Goal: Communication & Community: Answer question/provide support

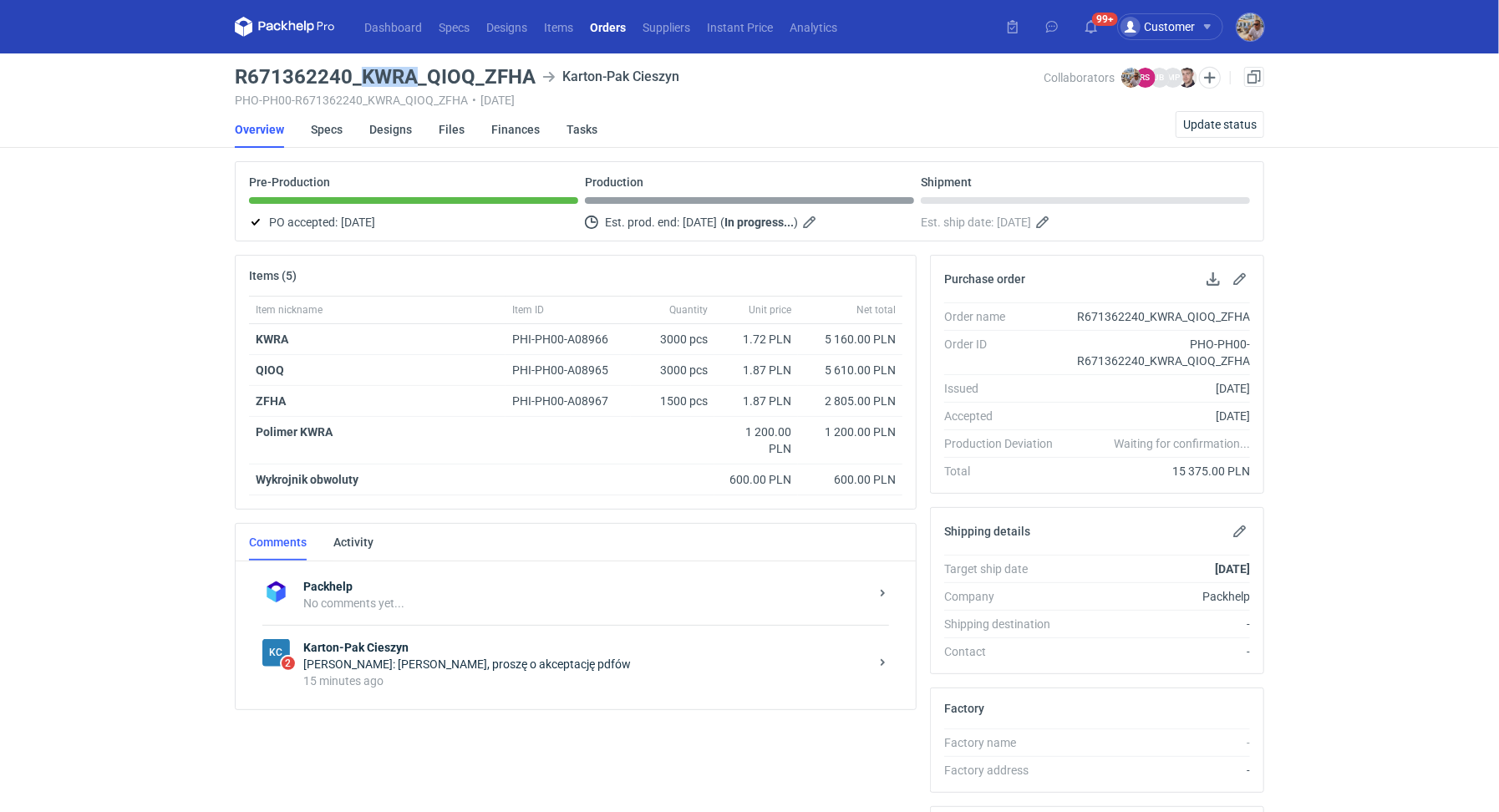
drag, startPoint x: 363, startPoint y: 71, endPoint x: 418, endPoint y: 70, distance: 55.0
click at [418, 70] on h3 "R671362240_KWRA_QIOQ_ZFHA" at bounding box center [385, 77] width 301 height 20
copy h3 "KWRA"
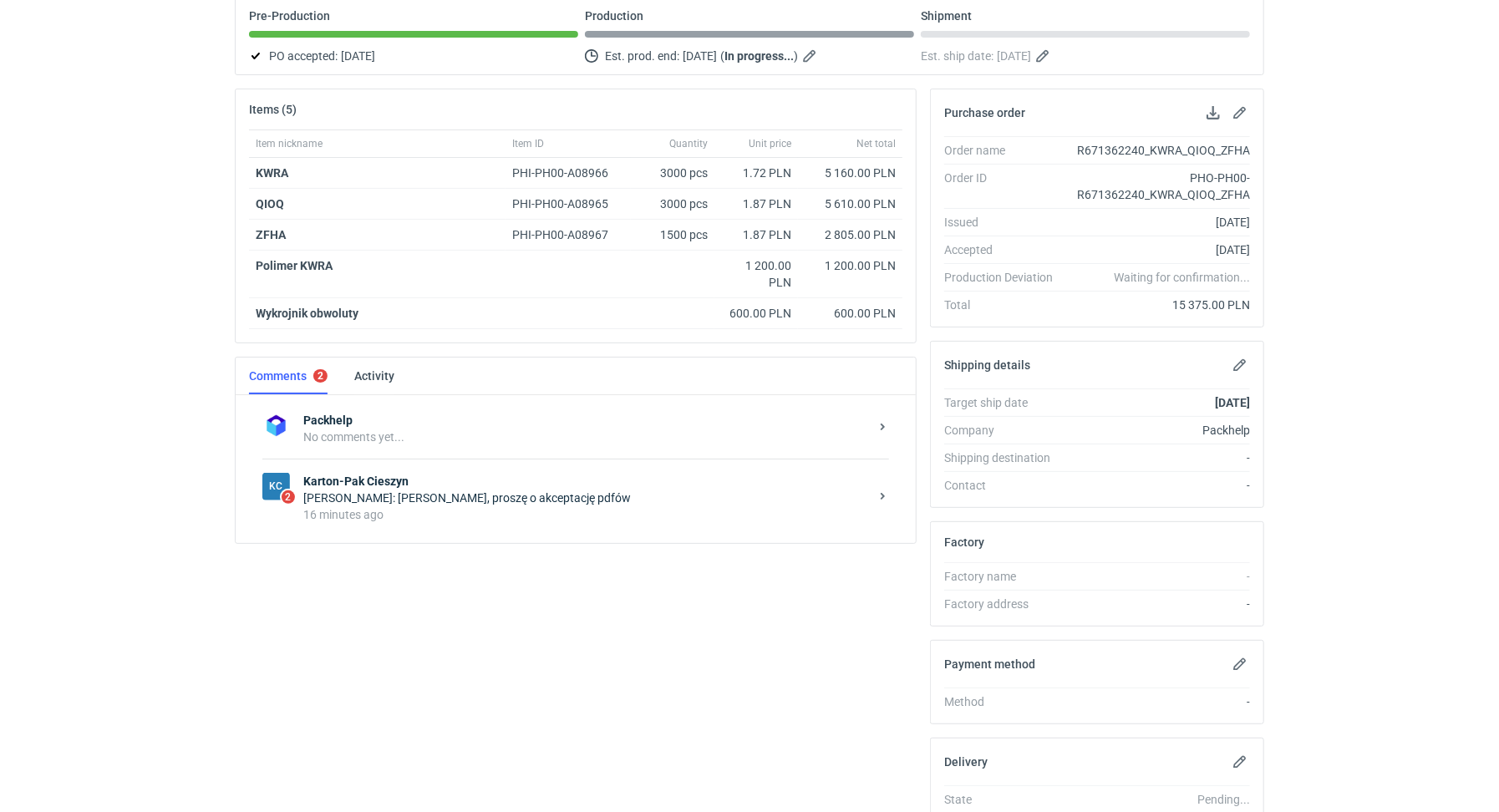
scroll to position [289, 0]
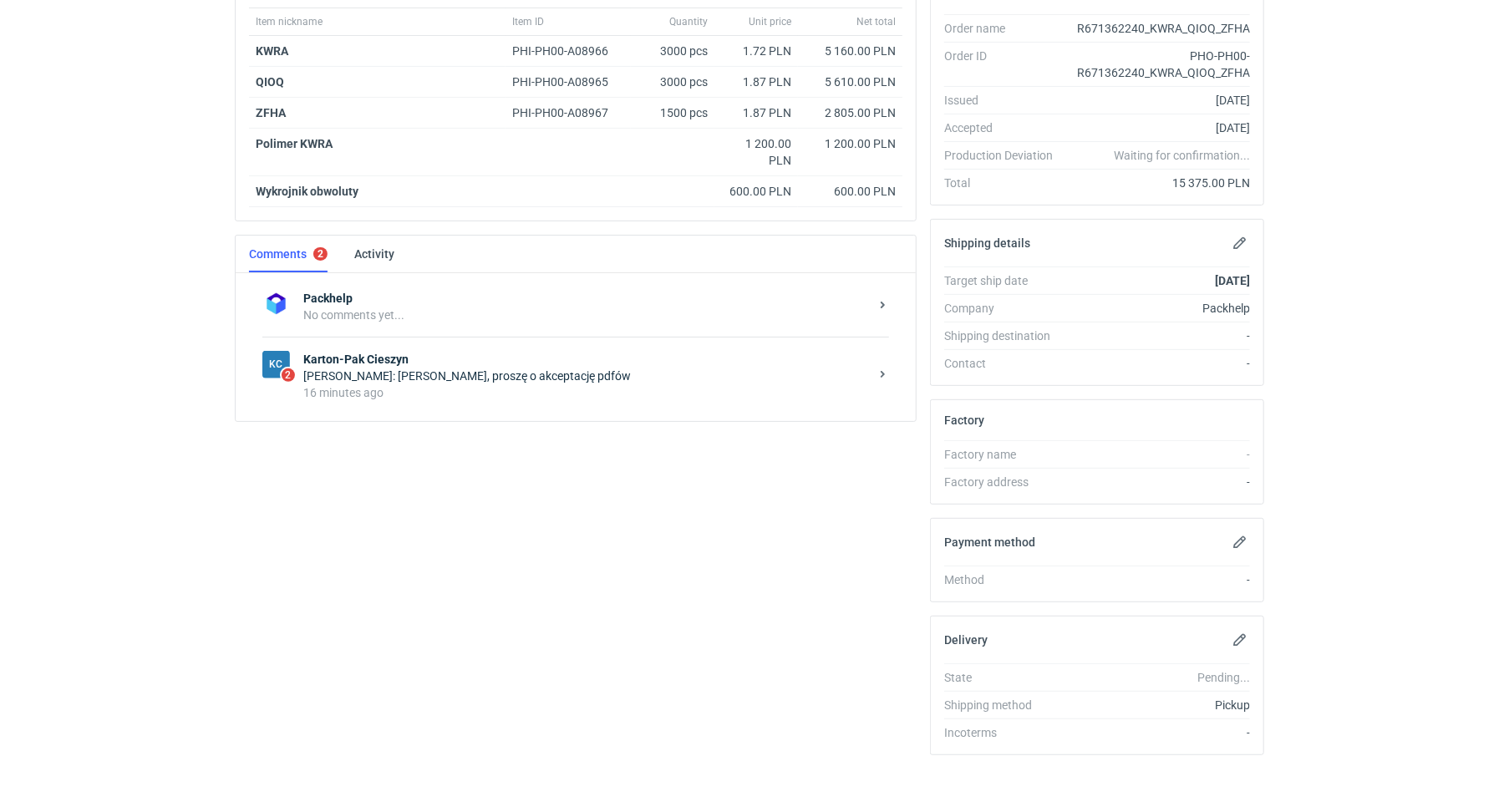
click at [479, 360] on strong "Karton-Pak Cieszyn" at bounding box center [587, 359] width 566 height 17
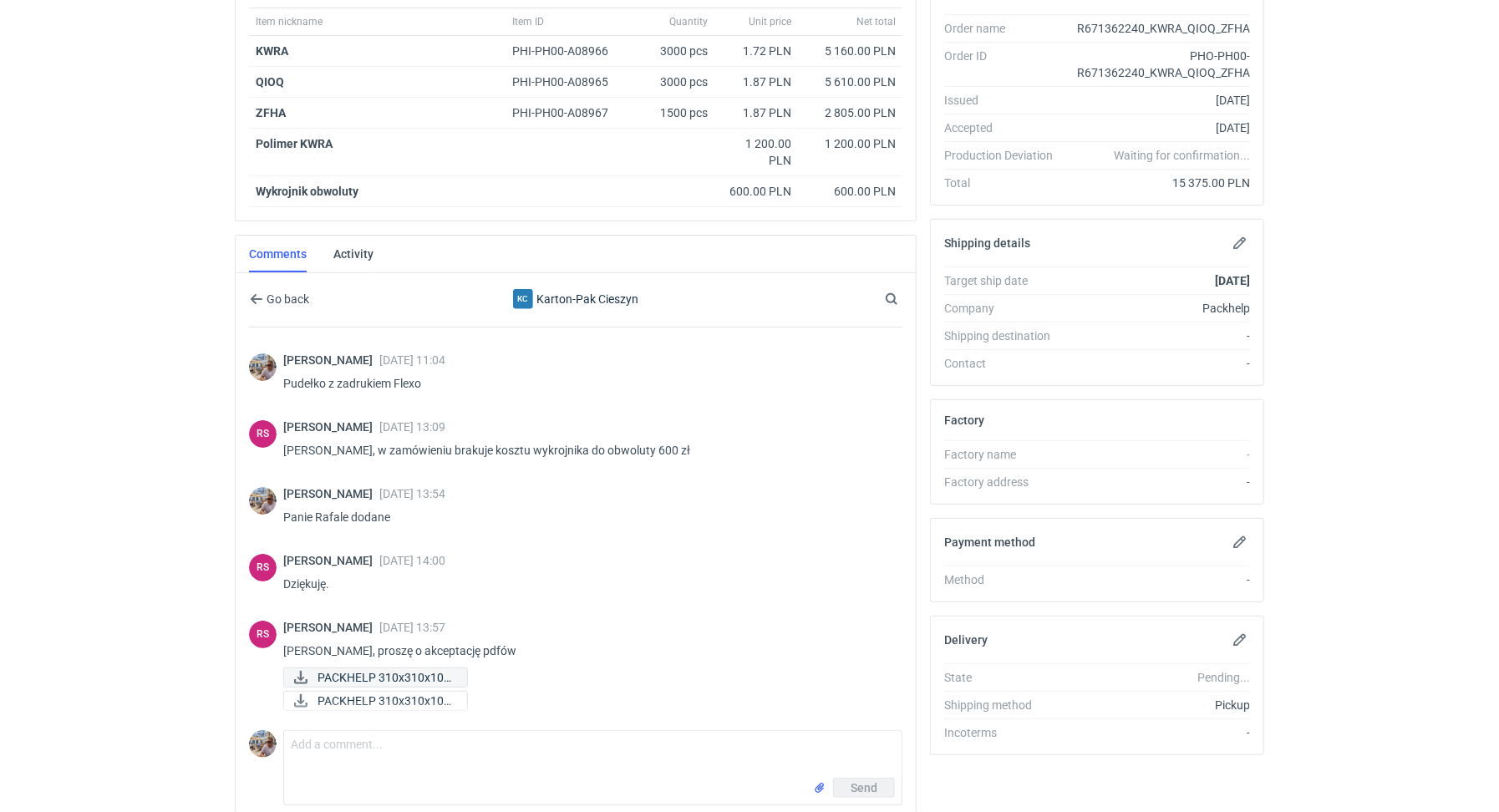
scroll to position [143, 0]
click at [376, 669] on span "PACKHELP 310x310x100..." at bounding box center [385, 677] width 136 height 19
click at [369, 693] on span "PACKHELP 310x310x100..." at bounding box center [385, 702] width 136 height 19
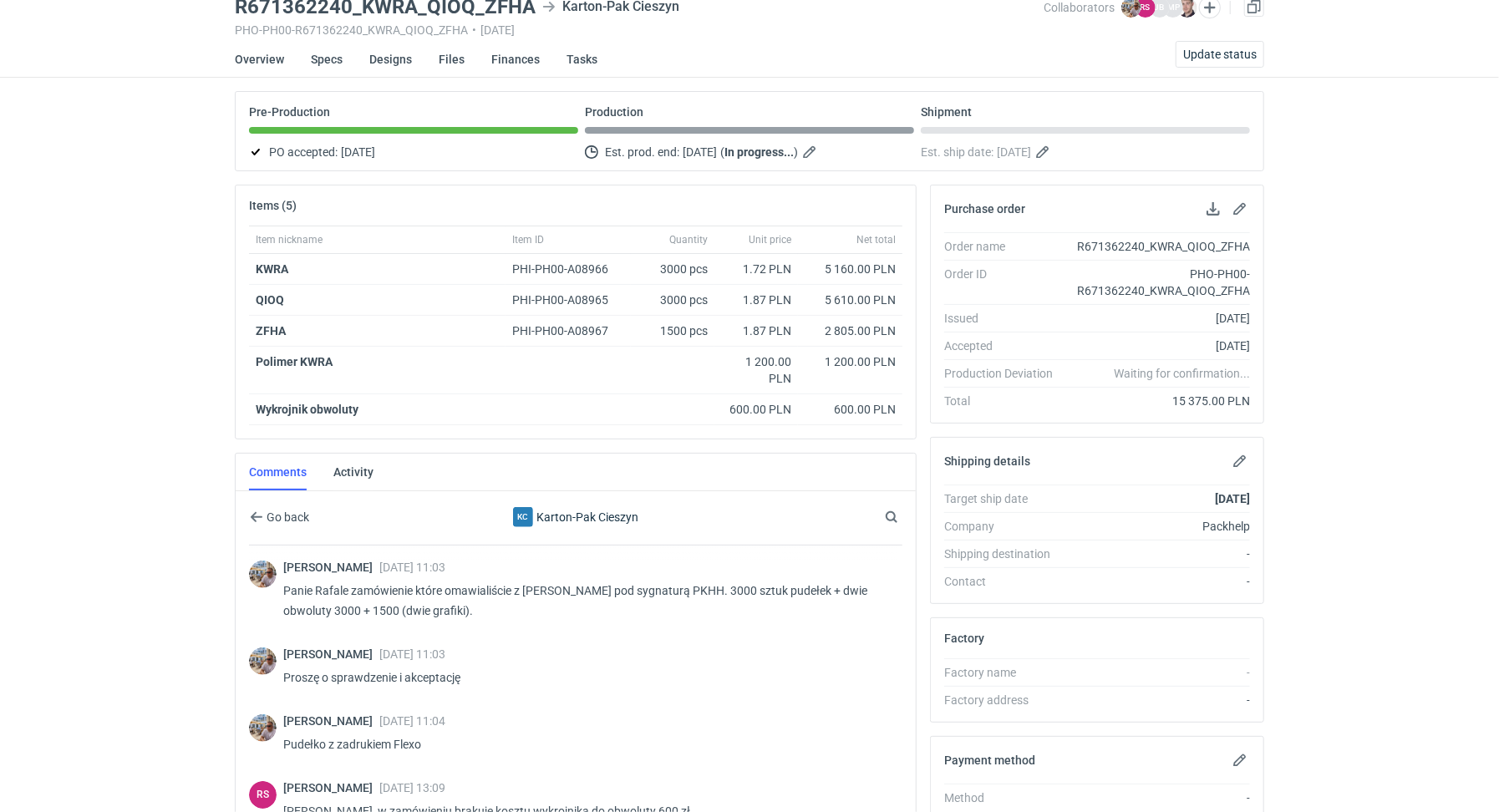
scroll to position [0, 0]
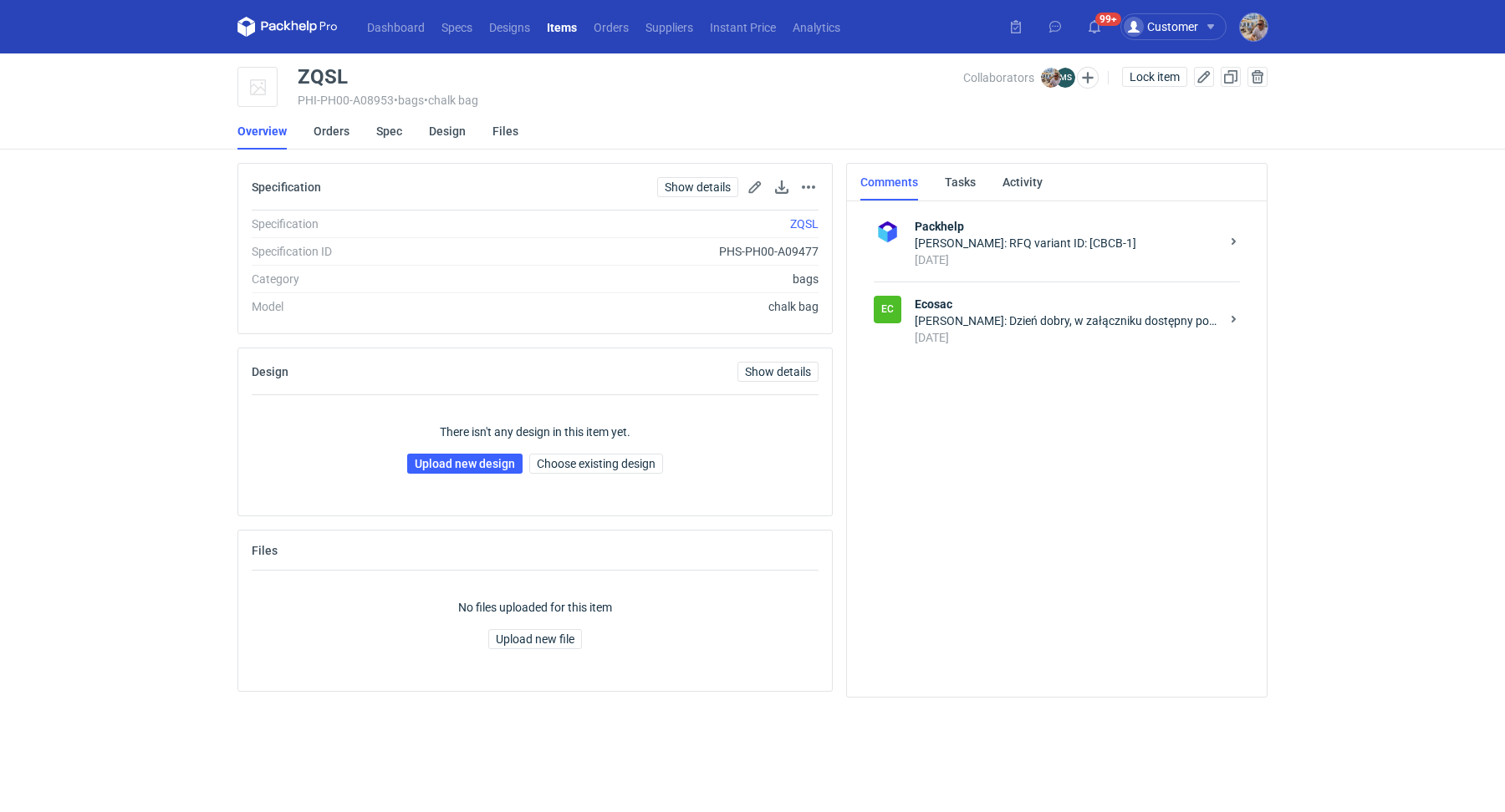
click at [986, 301] on strong "Ecosac" at bounding box center [1067, 304] width 305 height 17
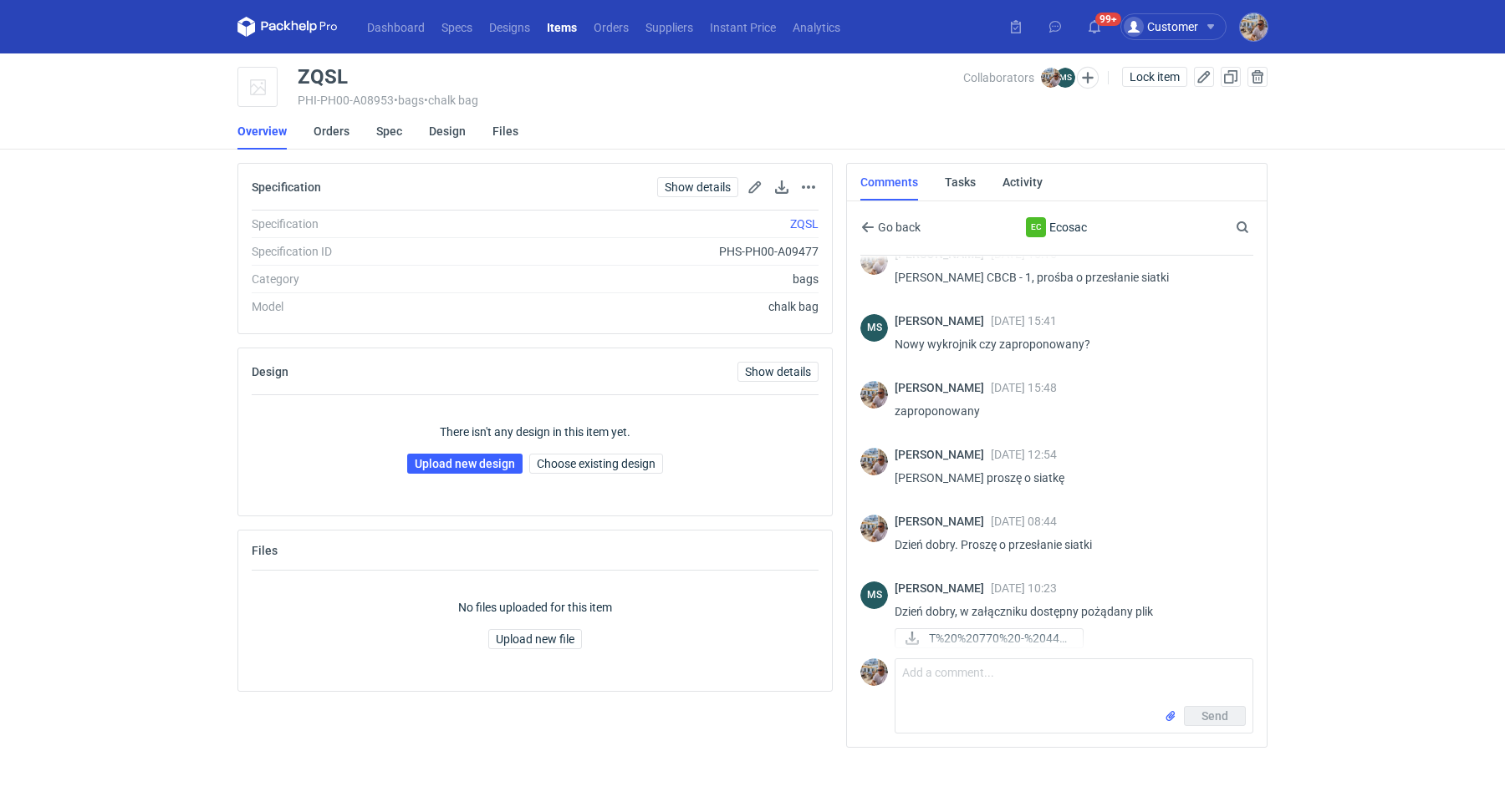
scroll to position [32, 0]
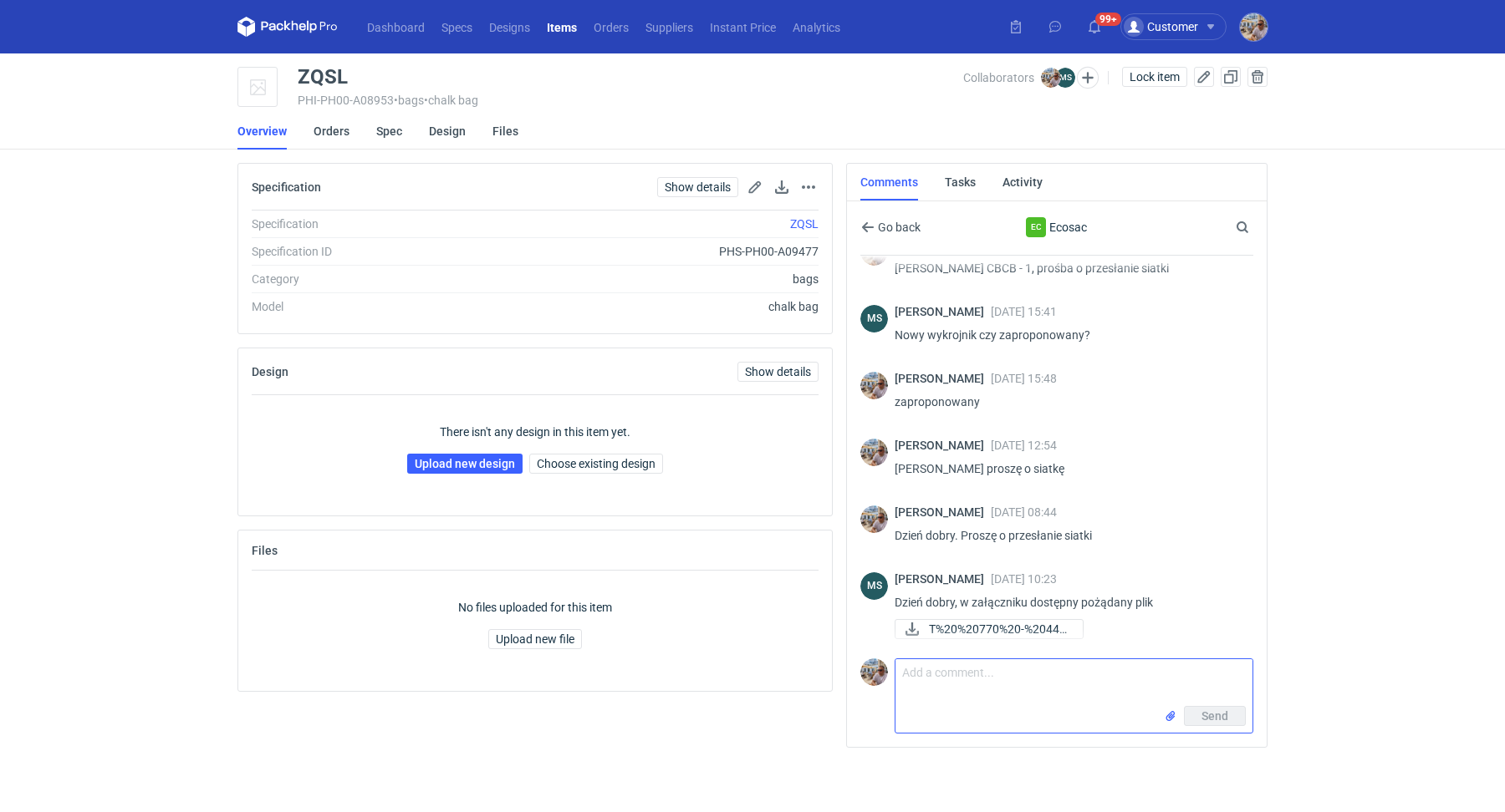
click at [946, 674] on textarea "Comment message" at bounding box center [1073, 682] width 357 height 46
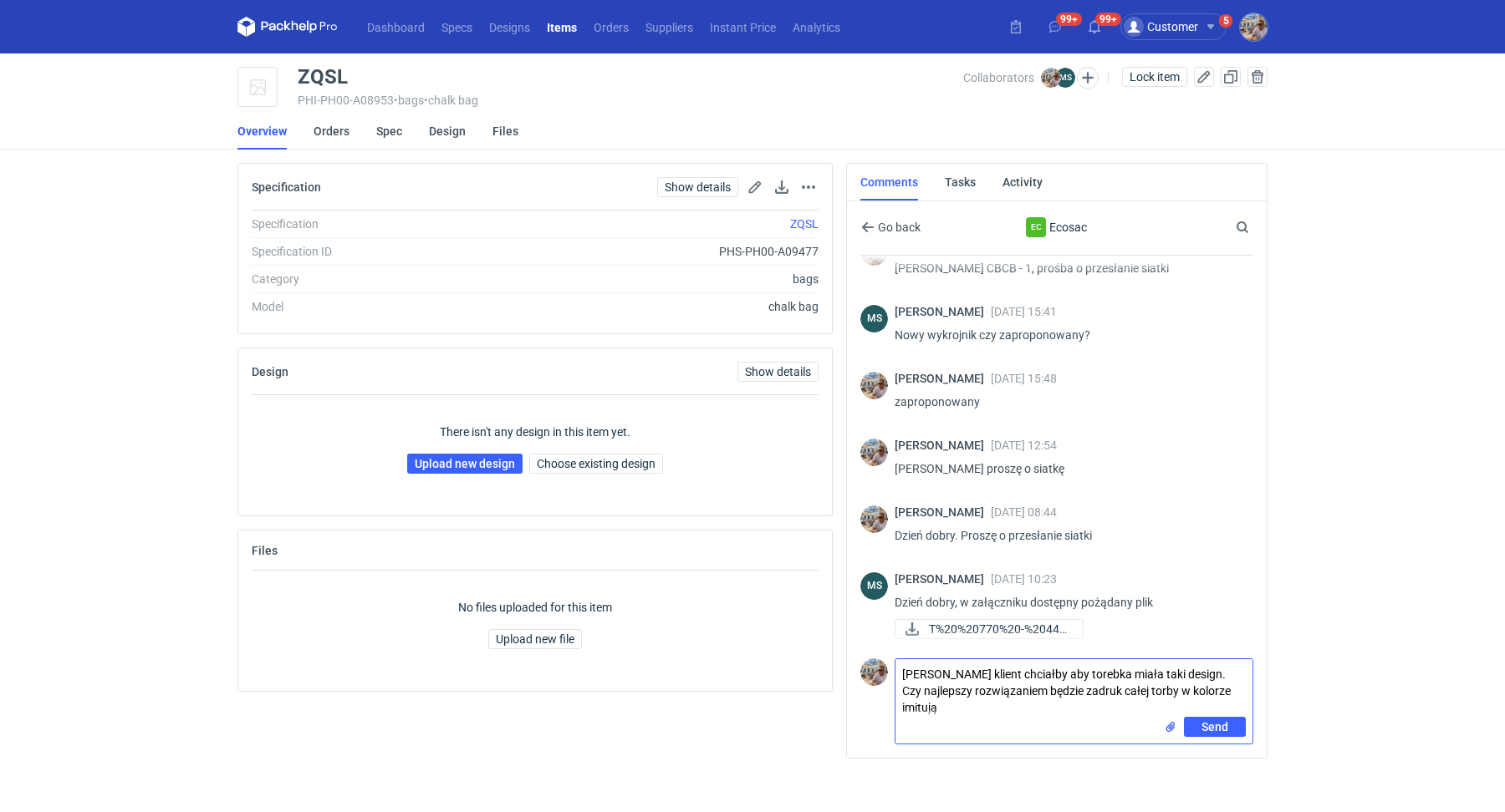
scroll to position [0, 0]
click at [1169, 727] on input "file" at bounding box center [1170, 727] width 13 height 18
click at [1020, 701] on textarea "Panie Michale klient chciałby aby torebka miała taki design. Czy najlepszy rozw…" at bounding box center [1073, 688] width 357 height 58
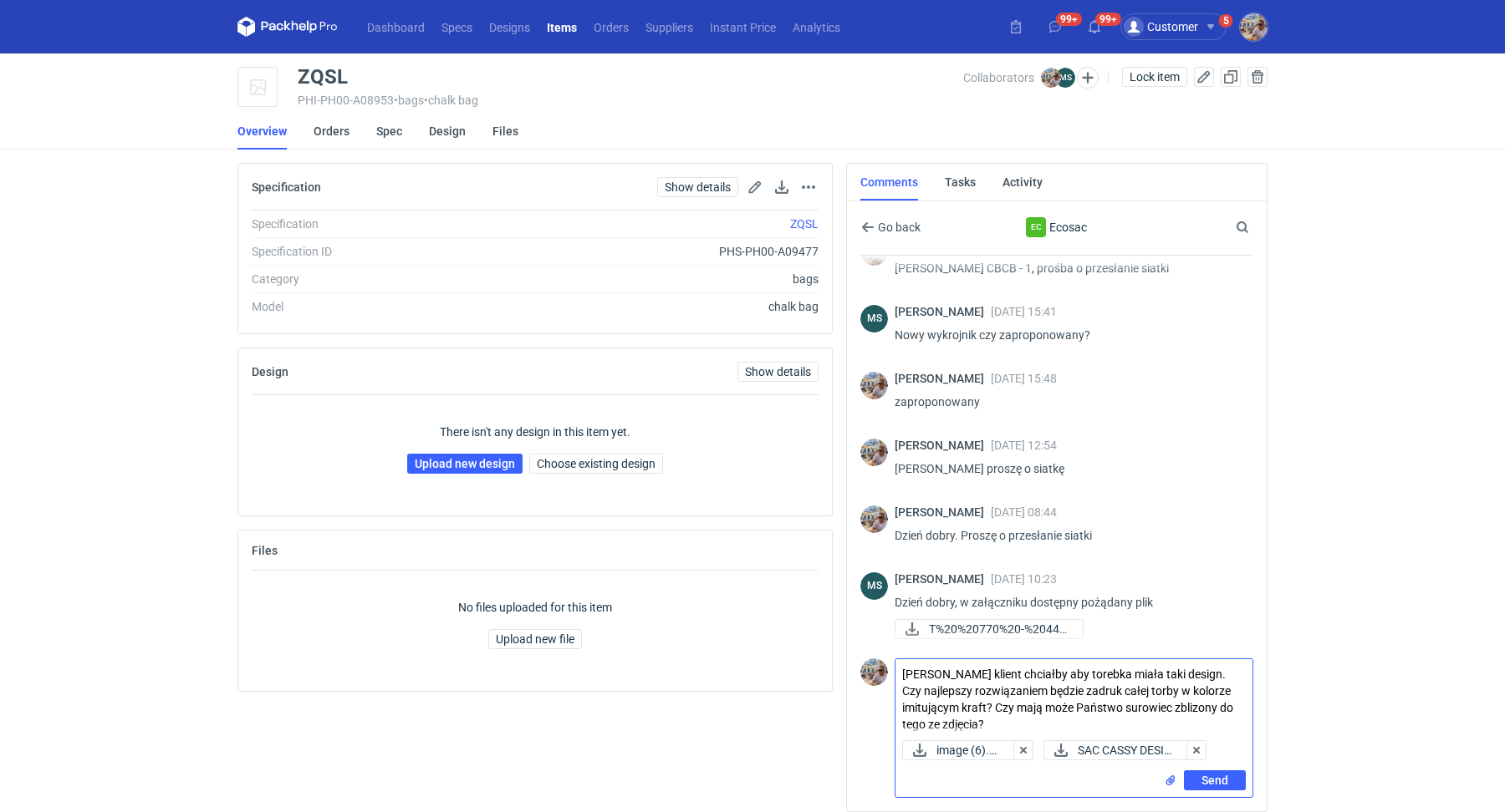
type textarea "Panie Michale klient chciałby aby torebka miała taki design. Czy najlepszy rozw…"
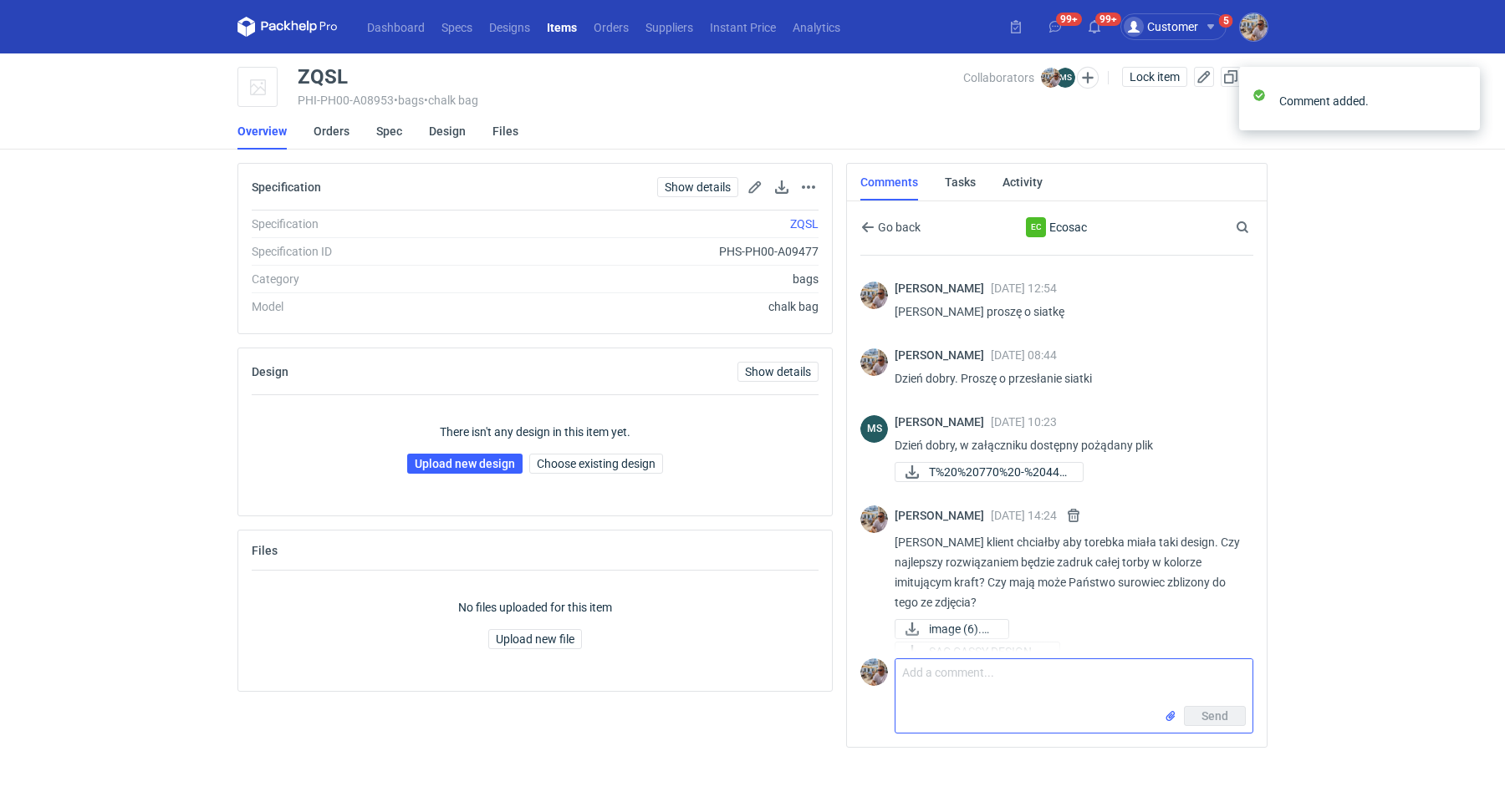
scroll to position [213, 0]
